Goal: Task Accomplishment & Management: Use online tool/utility

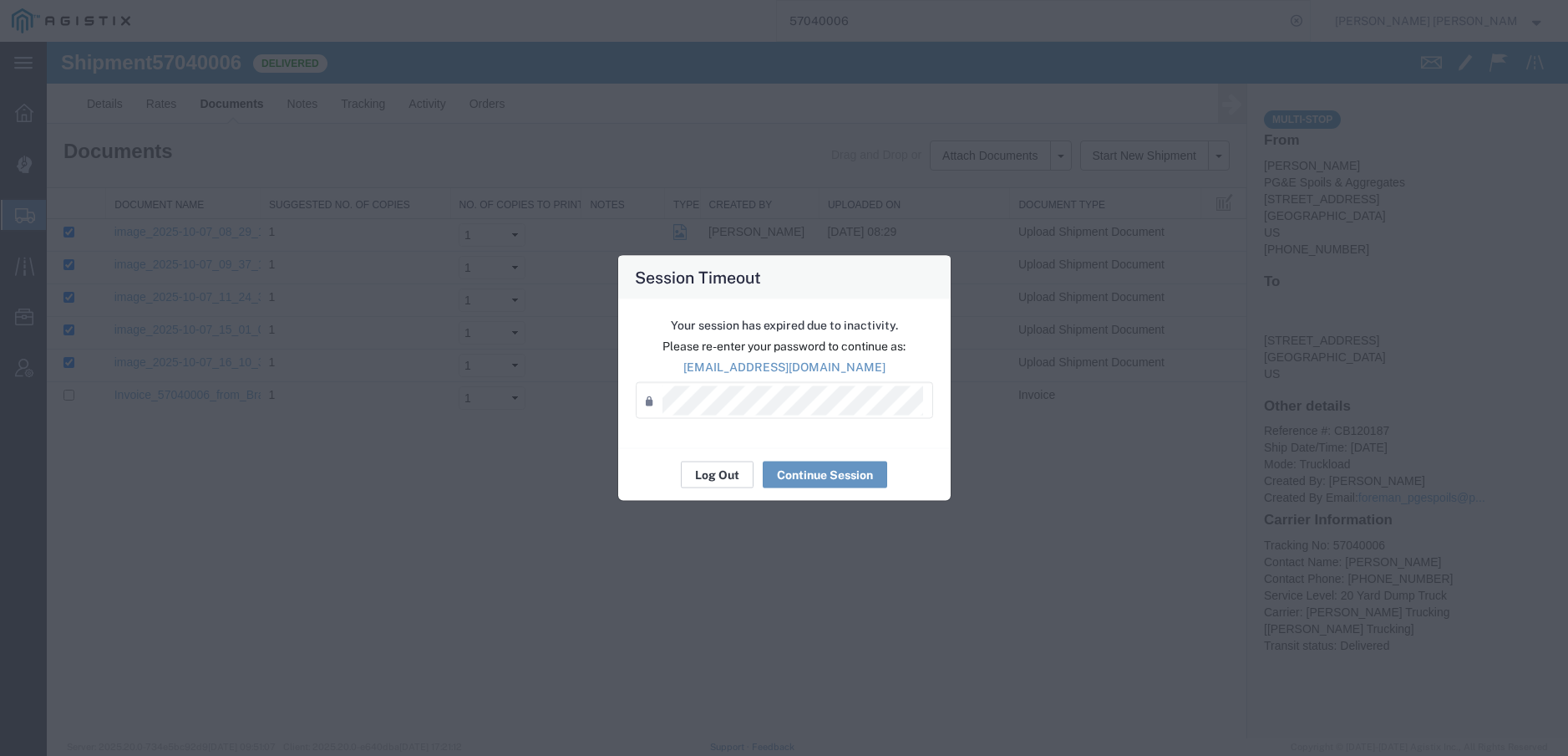
click at [721, 462] on button "Log Out" at bounding box center [717, 475] width 73 height 26
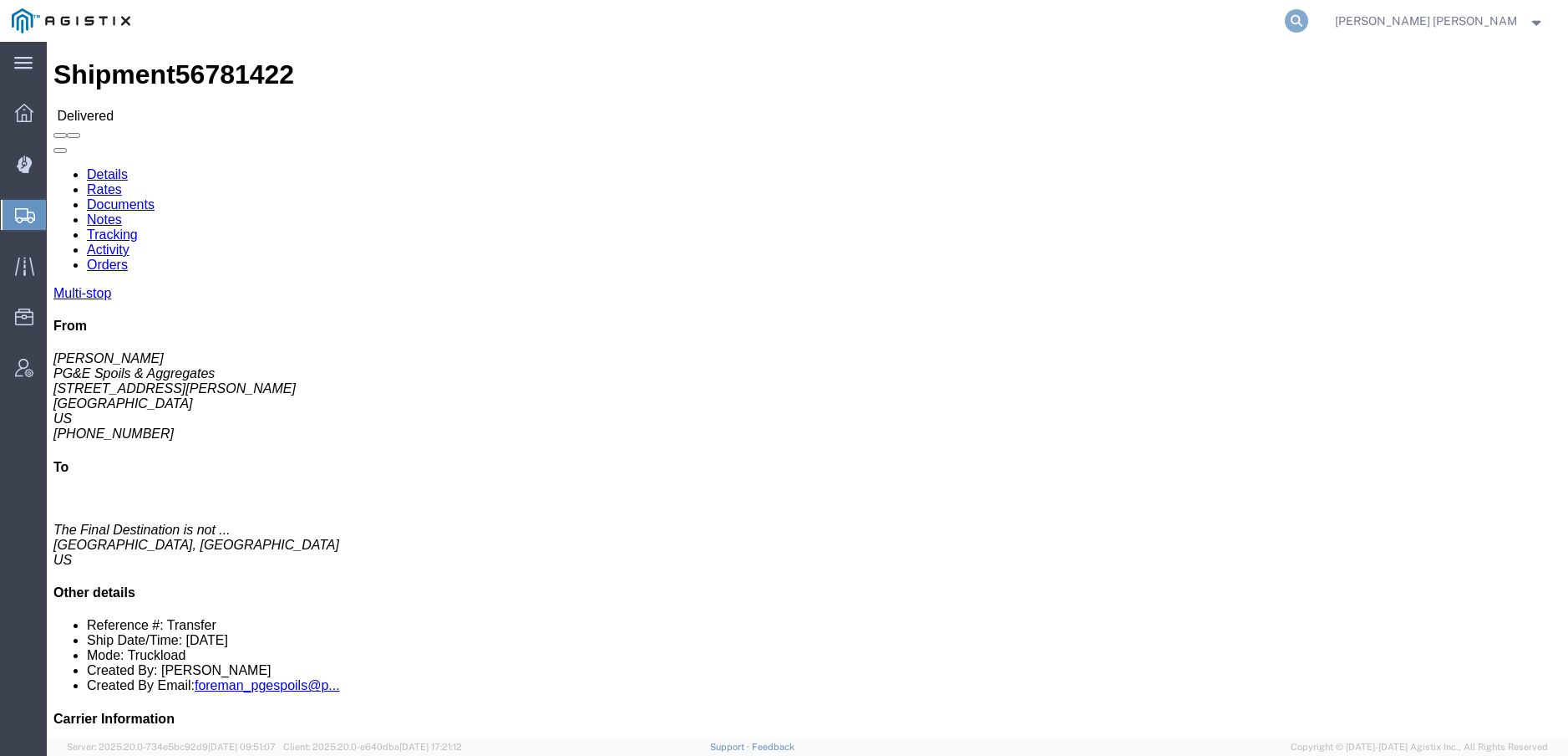
click at [1309, 25] on icon at bounding box center [1297, 21] width 24 height 24
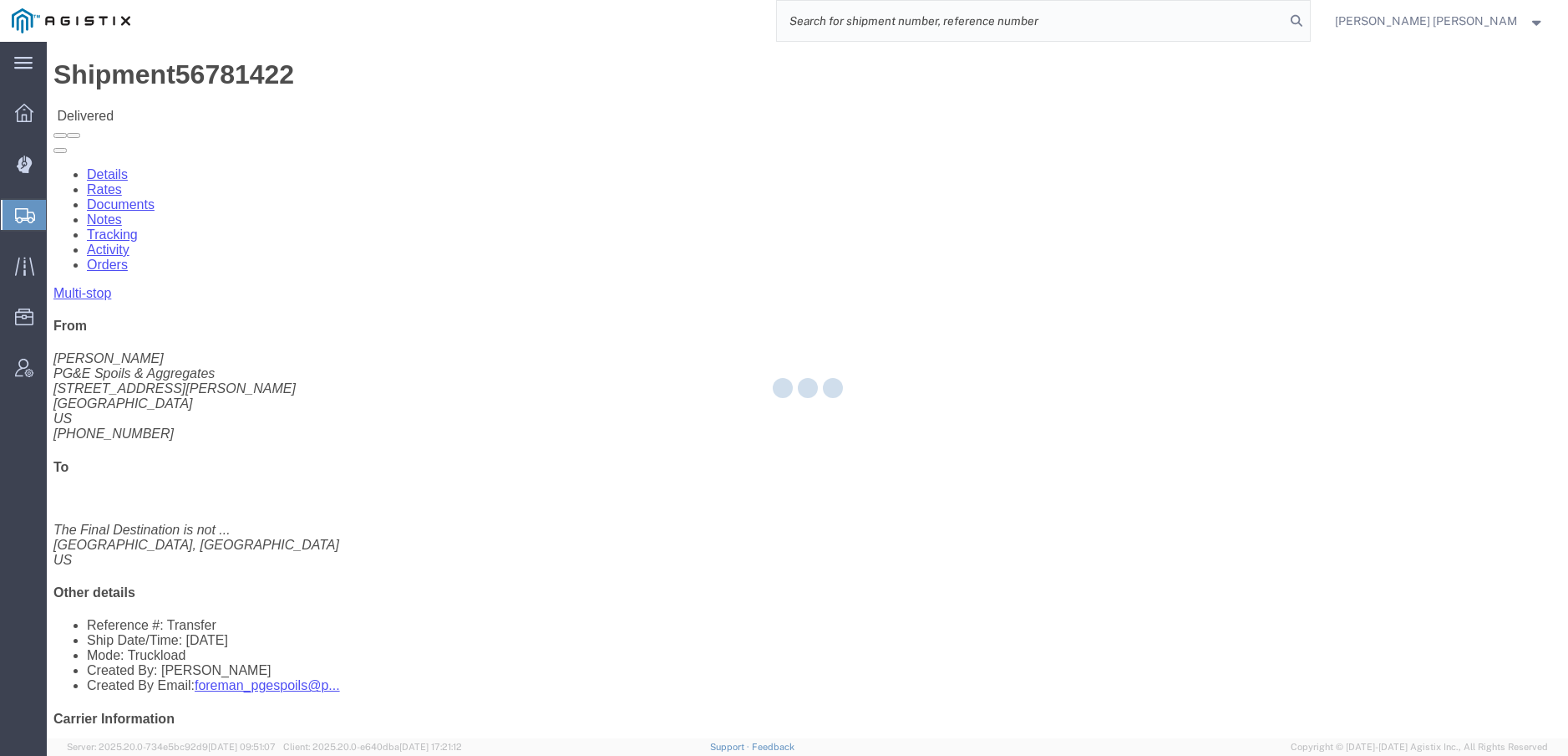
click at [1285, 26] on input "search" at bounding box center [1031, 21] width 508 height 40
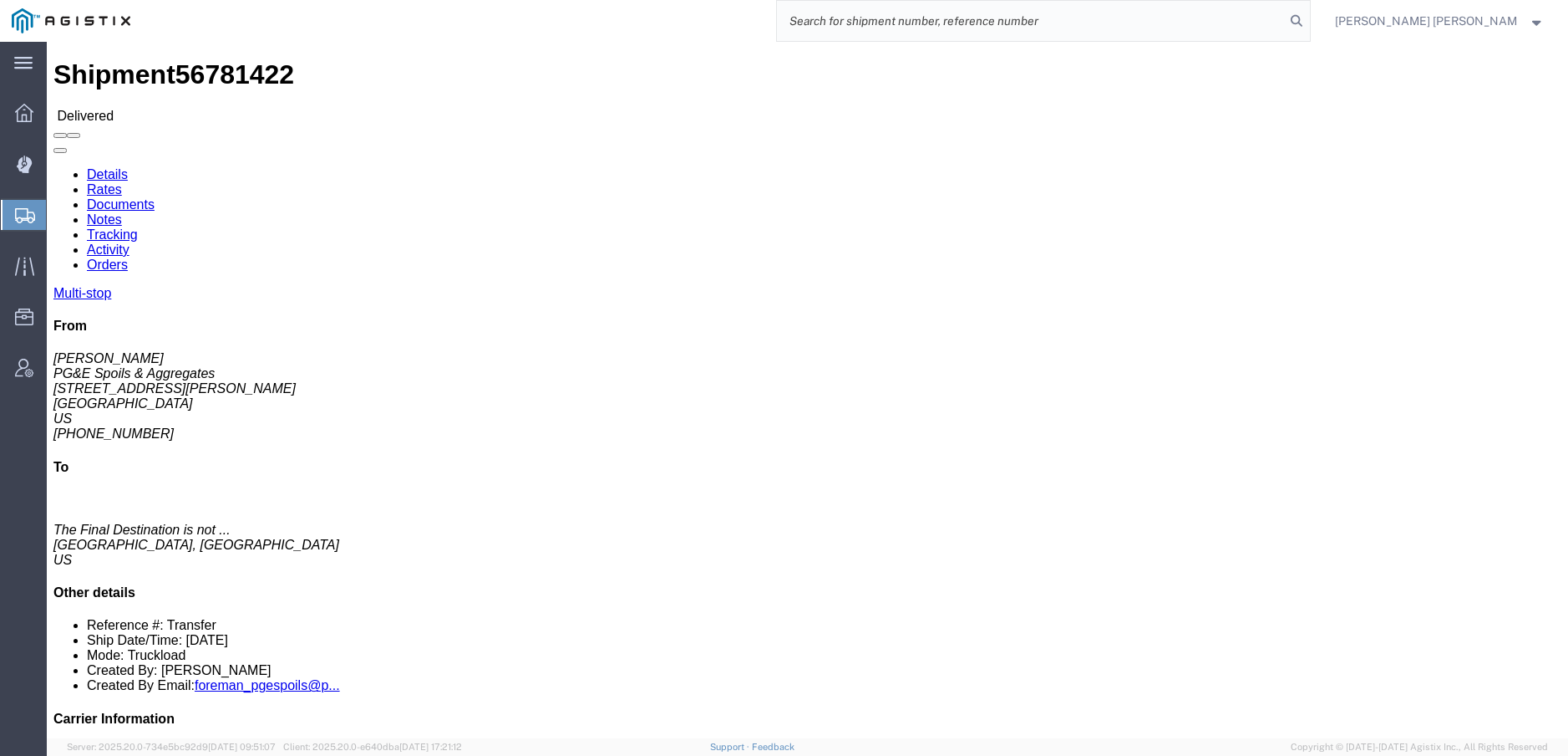
paste input "56527946"
type input "56527946"
click link "Documents"
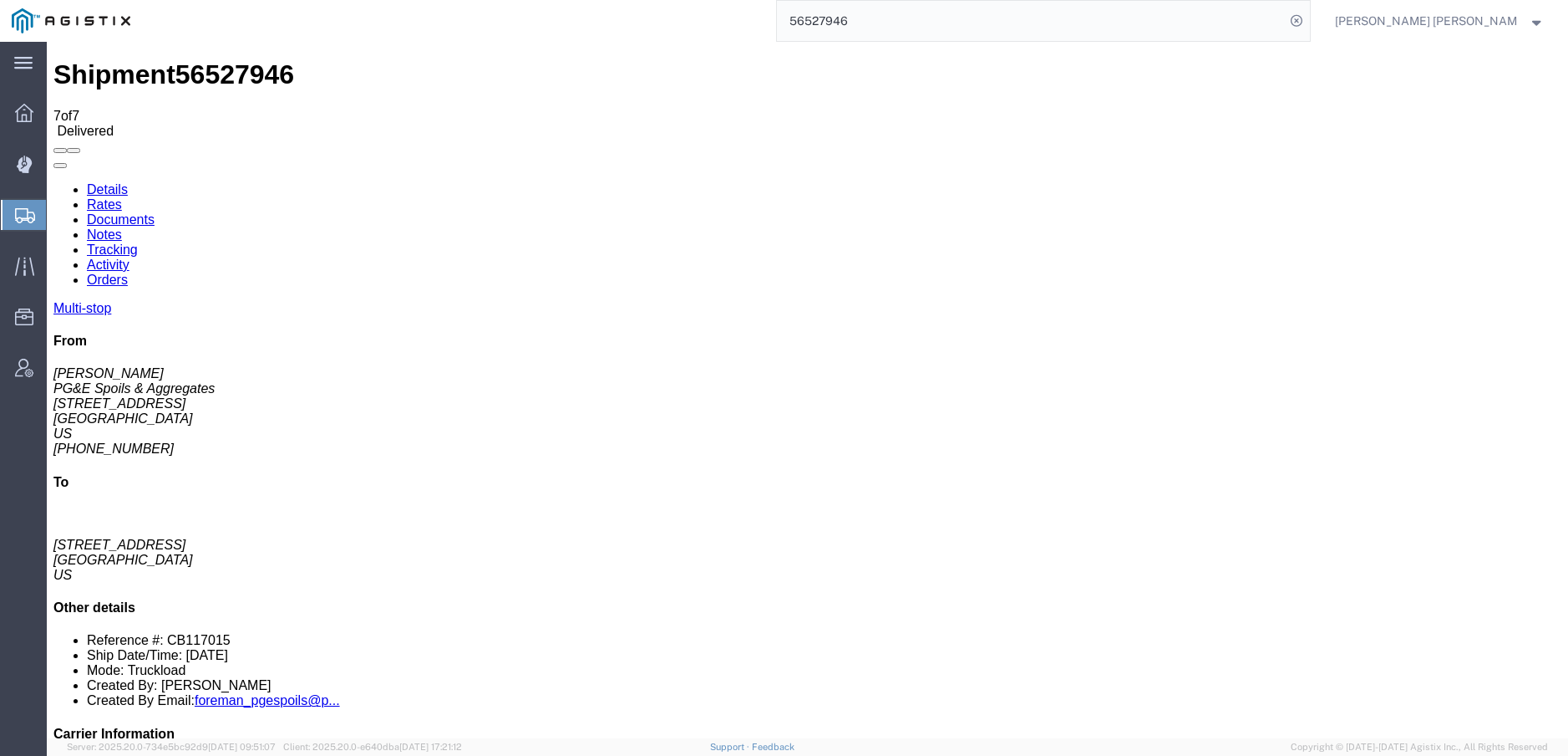
checkbox input "true"
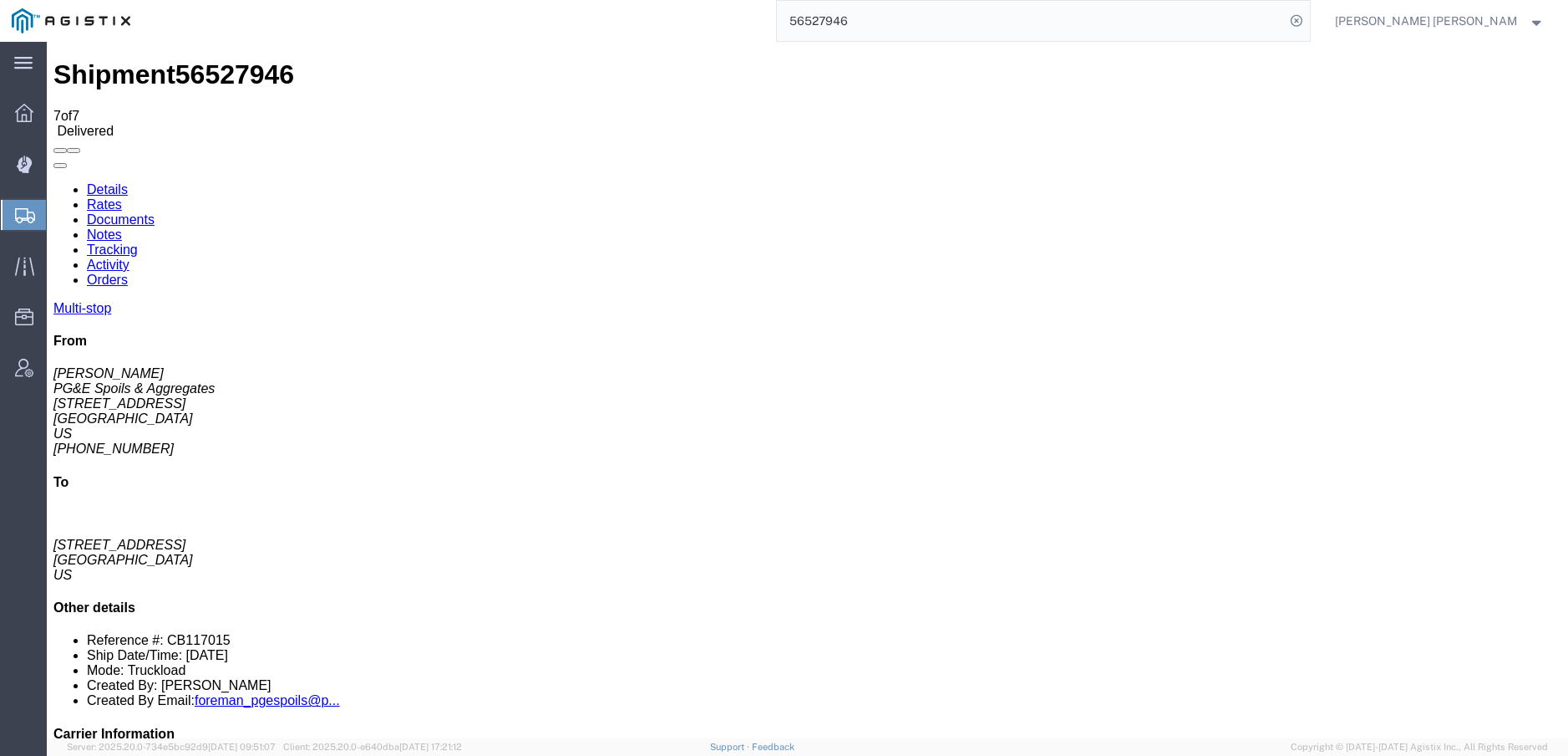
checkbox input "true"
